Goal: Information Seeking & Learning: Check status

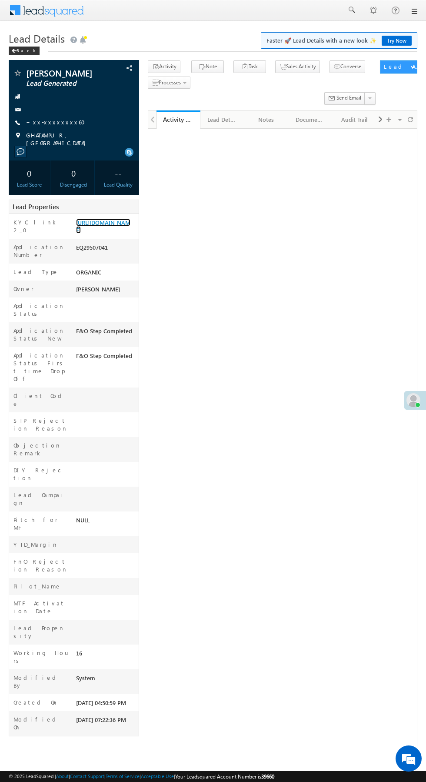
click at [95, 233] on link "[URL][DOMAIN_NAME]" at bounding box center [103, 226] width 54 height 15
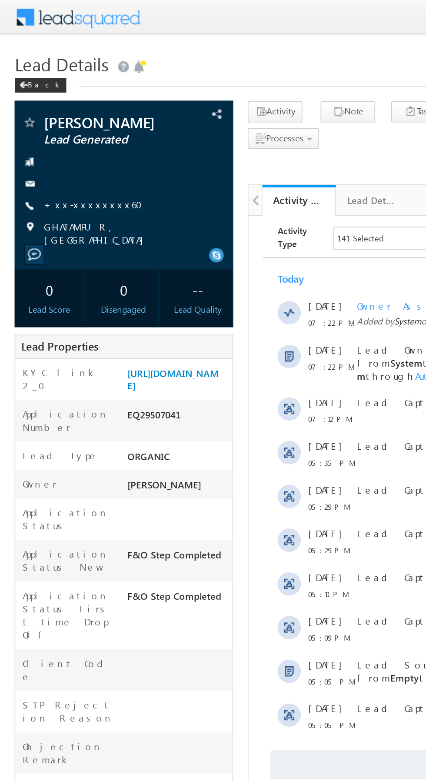
click at [52, 125] on link "+xx-xxxxxxxx60" at bounding box center [58, 121] width 64 height 7
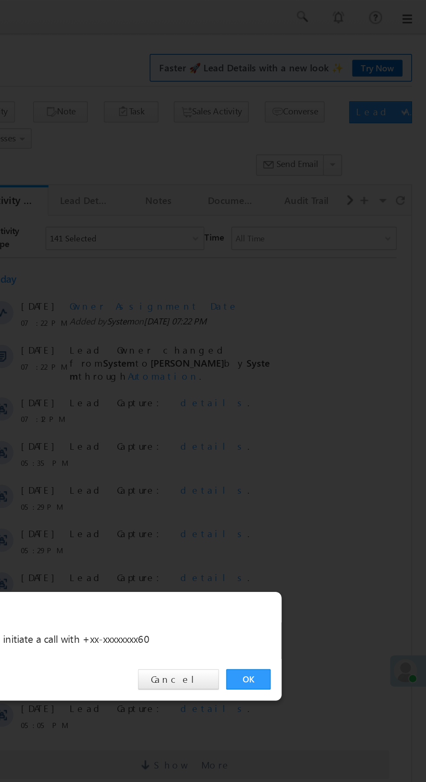
click at [327, 407] on link "OK" at bounding box center [319, 405] width 27 height 12
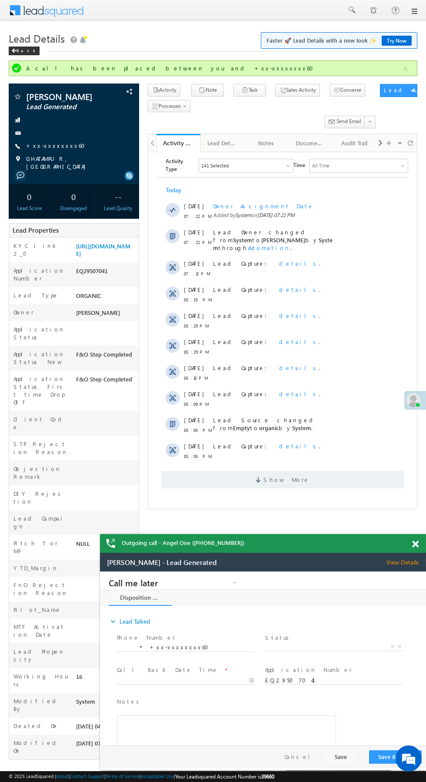
click at [323, 470] on span "Show More" at bounding box center [282, 478] width 243 height 17
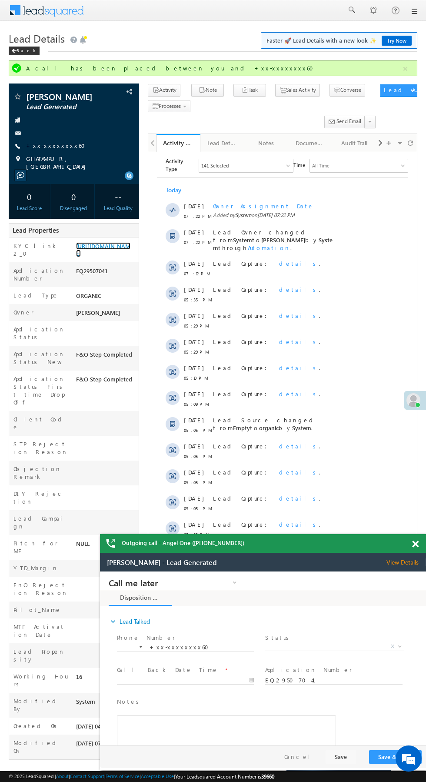
click at [103, 257] on link "https://angelbroking1-pk3em7sa.customui-test.leadsquared.com?leadId=8116bb37-cb…" at bounding box center [103, 249] width 54 height 15
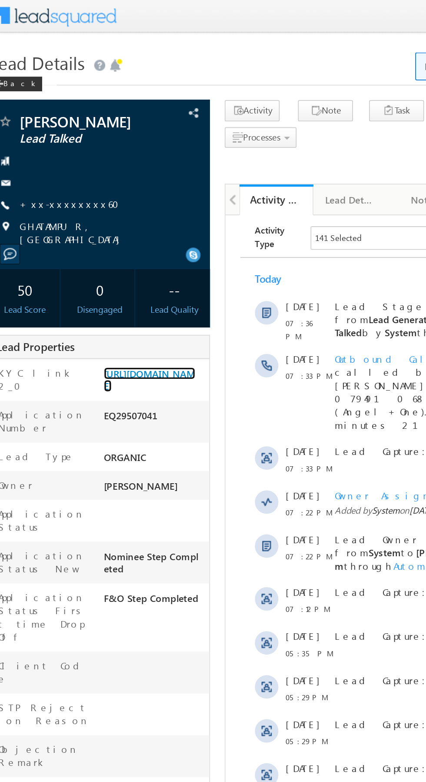
click at [98, 233] on link "[URL][DOMAIN_NAME]" at bounding box center [103, 226] width 54 height 15
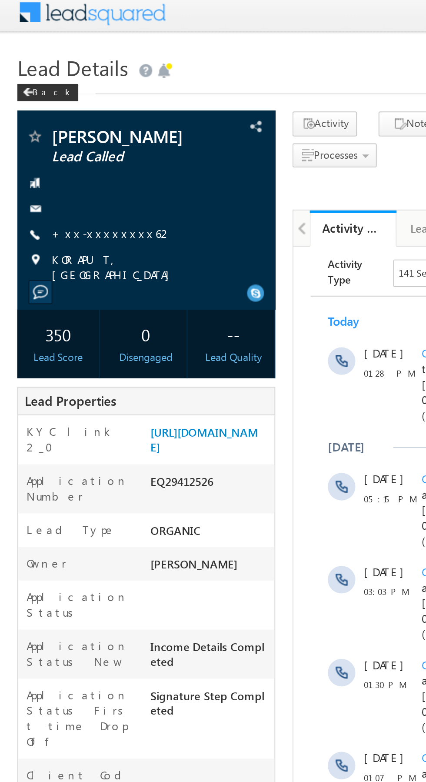
click at [56, 126] on link "+xx-xxxxxxxx62" at bounding box center [56, 121] width 61 height 7
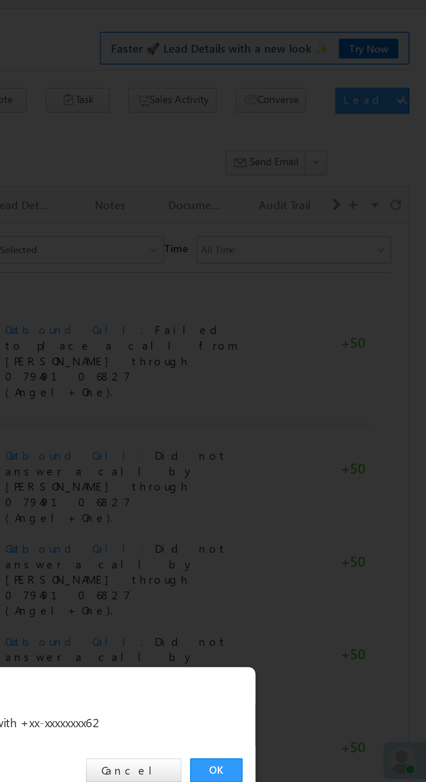
click at [323, 404] on link "OK" at bounding box center [319, 405] width 27 height 12
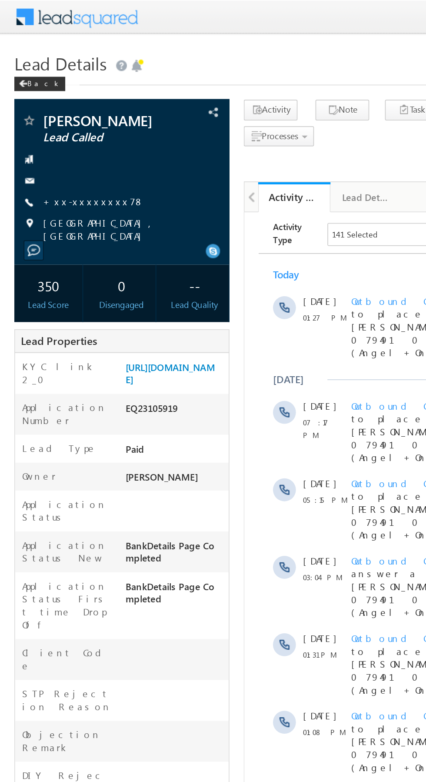
click at [46, 122] on link "+xx-xxxxxxxx78" at bounding box center [56, 121] width 61 height 7
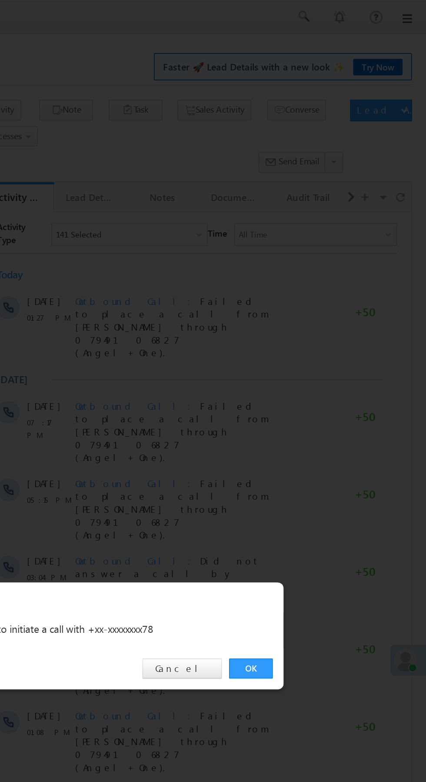
click at [324, 408] on link "OK" at bounding box center [319, 405] width 27 height 12
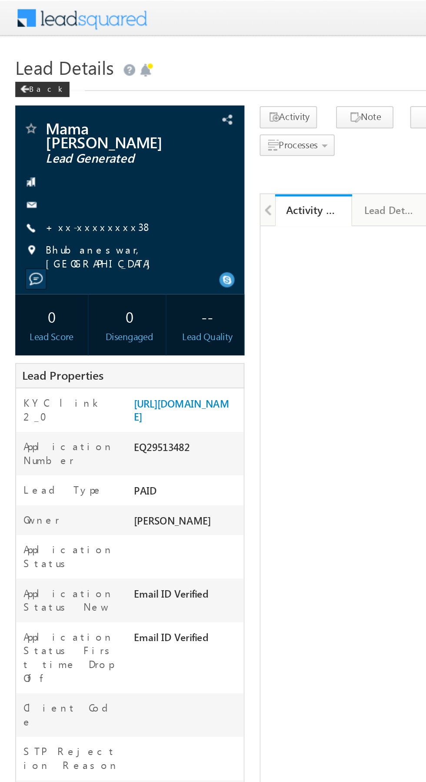
click at [51, 125] on link "+xx-xxxxxxxx38" at bounding box center [56, 128] width 61 height 7
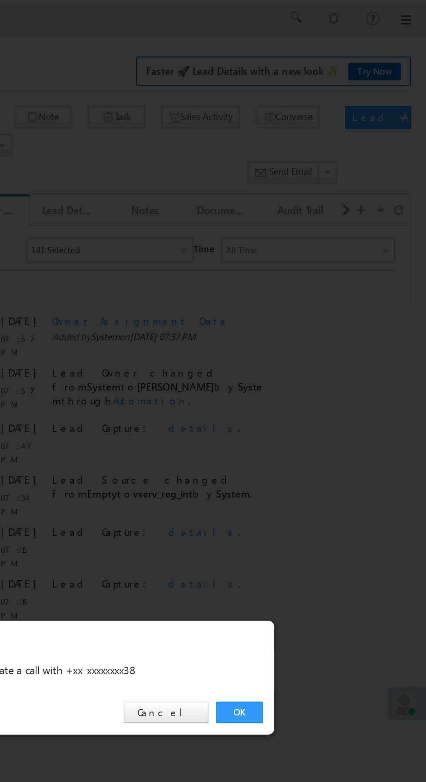
click at [327, 408] on link "OK" at bounding box center [319, 405] width 27 height 12
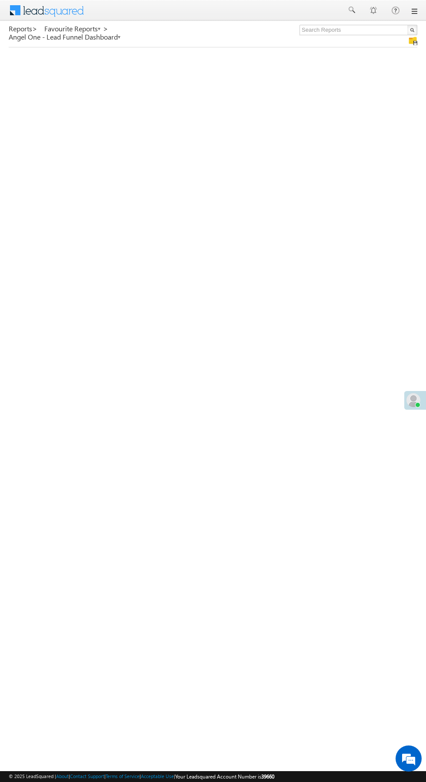
scroll to position [2, 0]
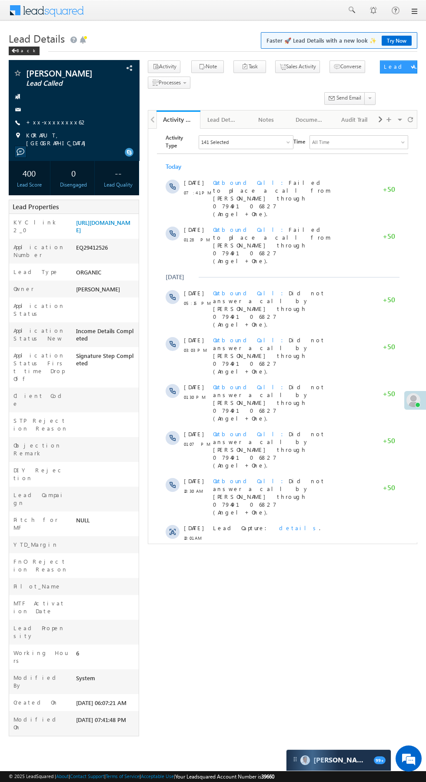
click at [353, 37] on span "Faster 🚀 Lead Details with a new look ✨ Try Now" at bounding box center [338, 40] width 145 height 9
